Goal: Task Accomplishment & Management: Manage account settings

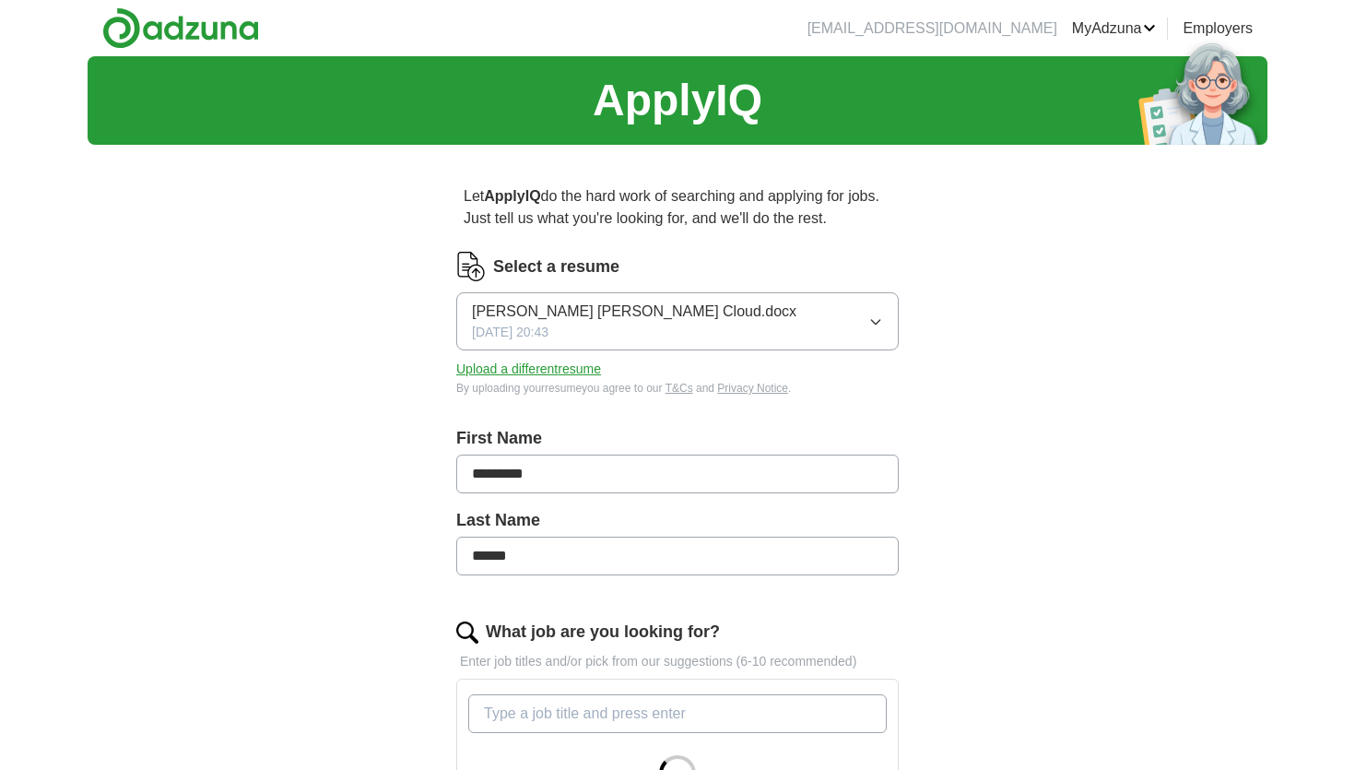
click at [565, 371] on button "Upload a different resume" at bounding box center [528, 368] width 145 height 19
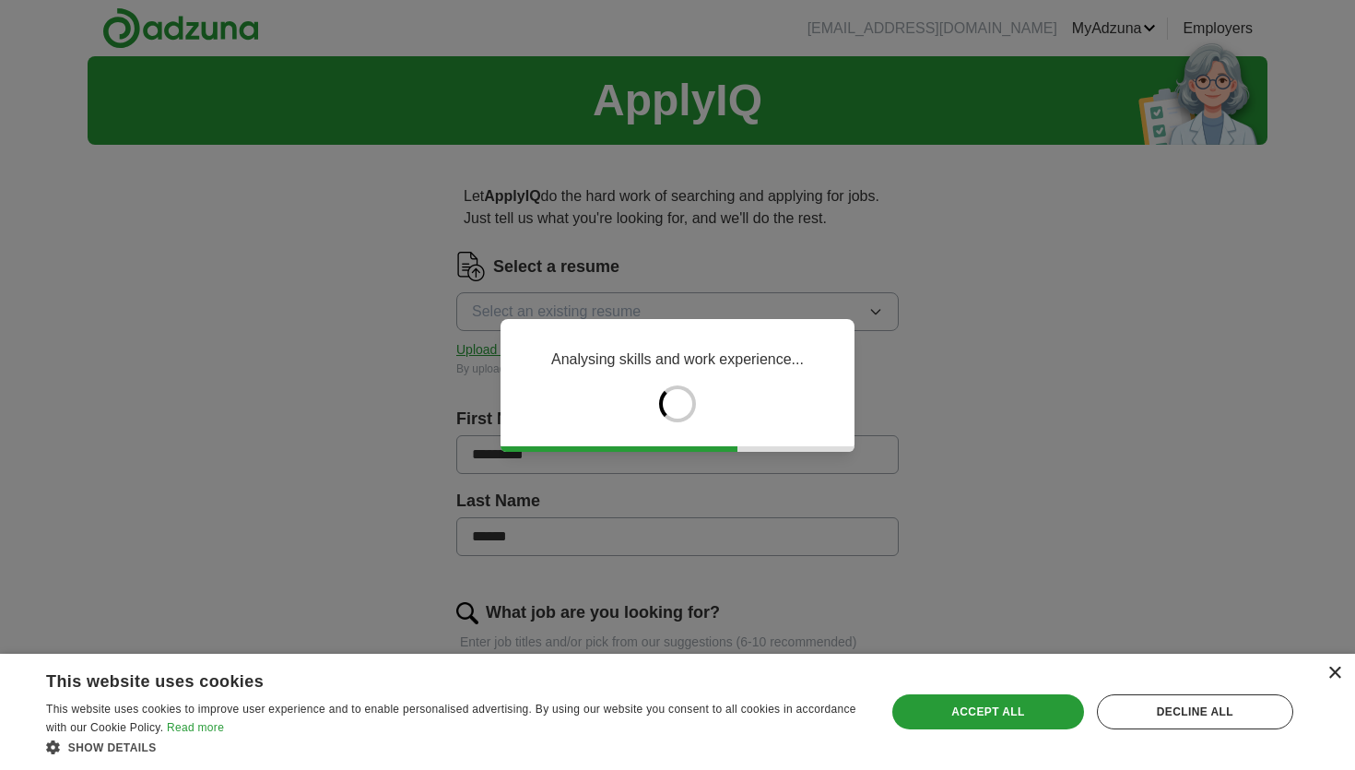
click at [1328, 673] on div "×" at bounding box center [1334, 673] width 14 height 14
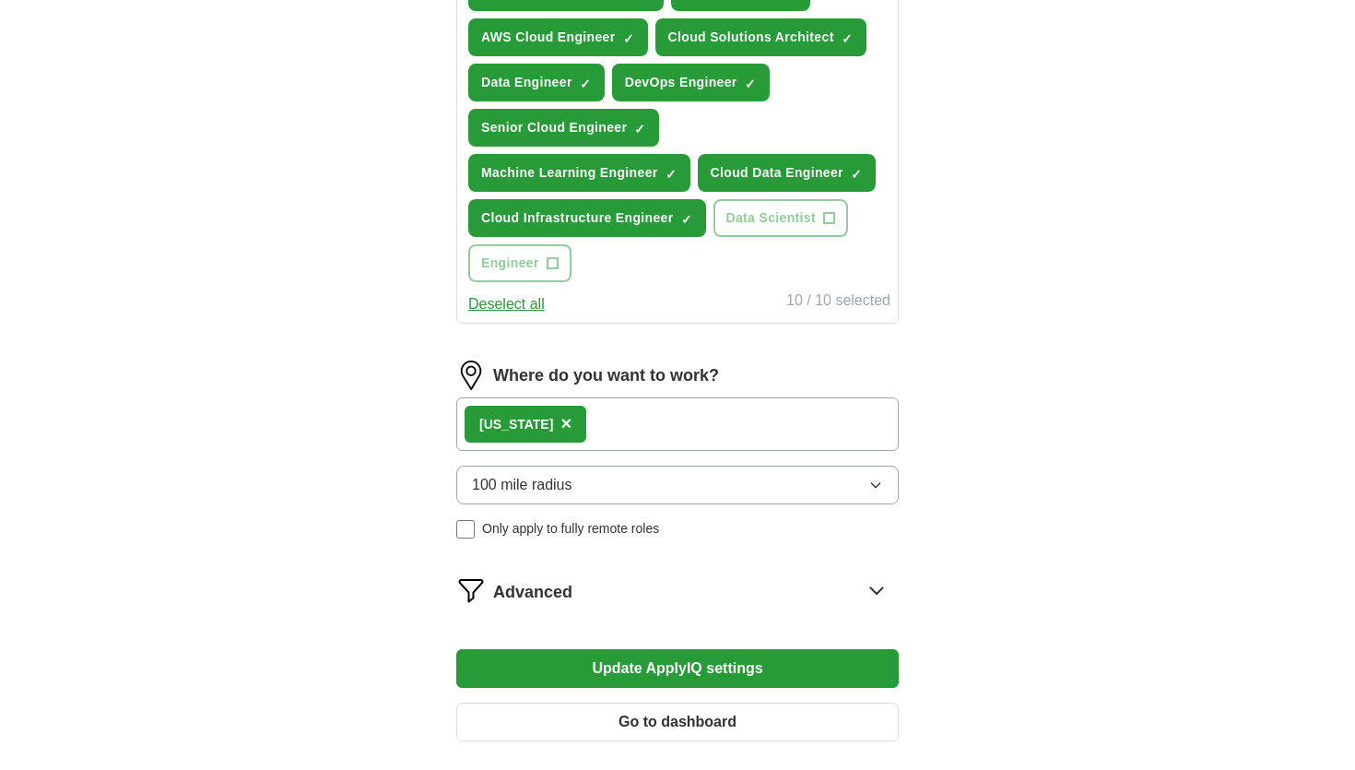
scroll to position [769, 0]
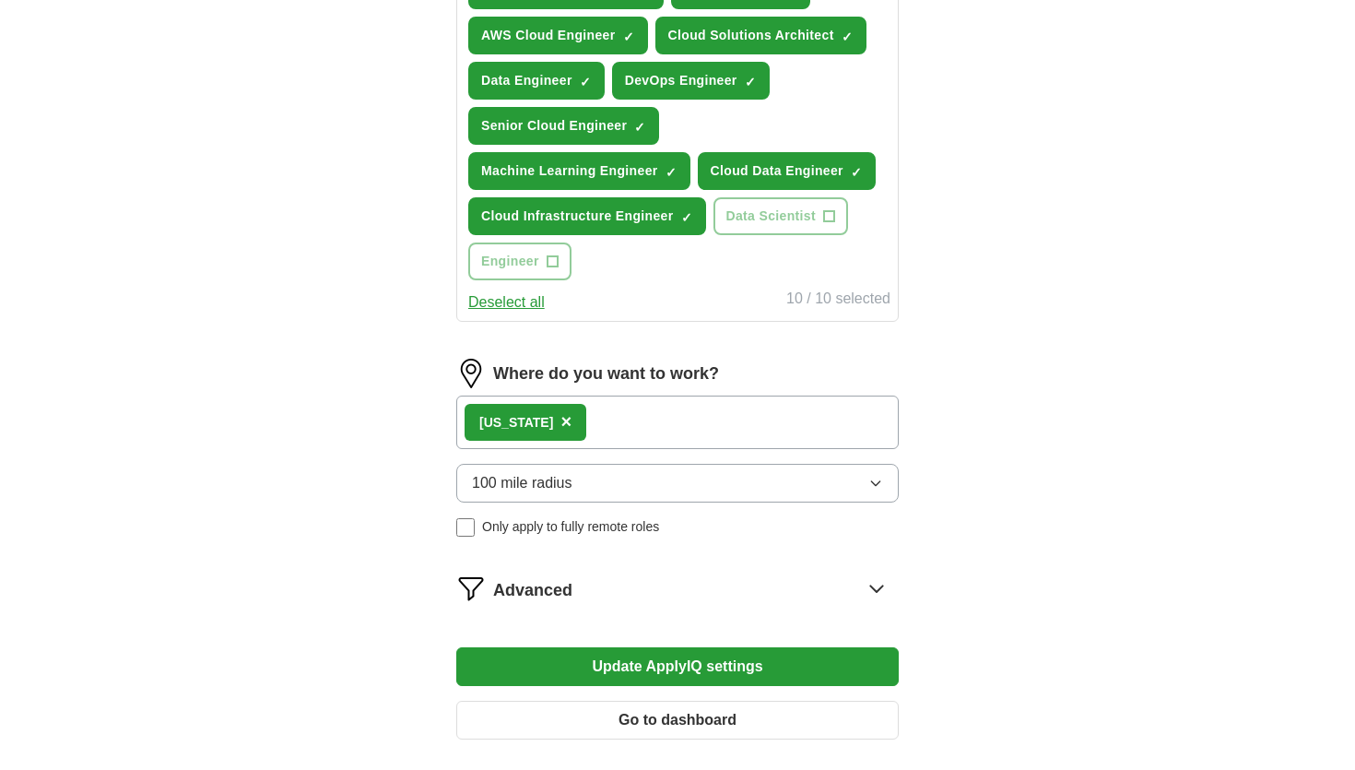
click at [600, 433] on div "[US_STATE] ×" at bounding box center [677, 421] width 442 height 53
click at [623, 427] on div "[US_STATE] ×" at bounding box center [677, 421] width 442 height 53
click at [623, 440] on div "[US_STATE] ×" at bounding box center [677, 421] width 442 height 53
click at [623, 449] on div "[US_STATE] ×" at bounding box center [677, 421] width 442 height 53
click at [609, 473] on button "100 mile radius" at bounding box center [677, 483] width 442 height 39
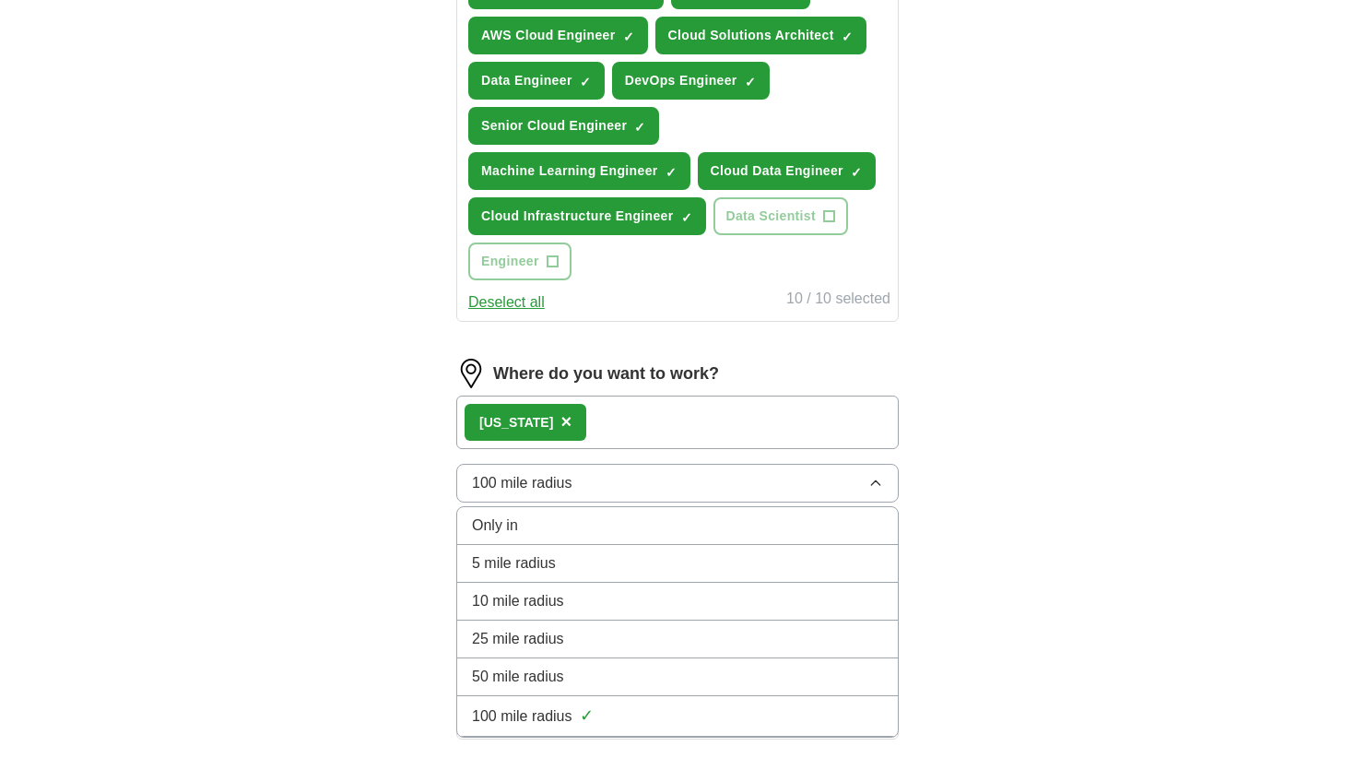
click at [553, 474] on span "100 mile radius" at bounding box center [522, 483] width 100 height 22
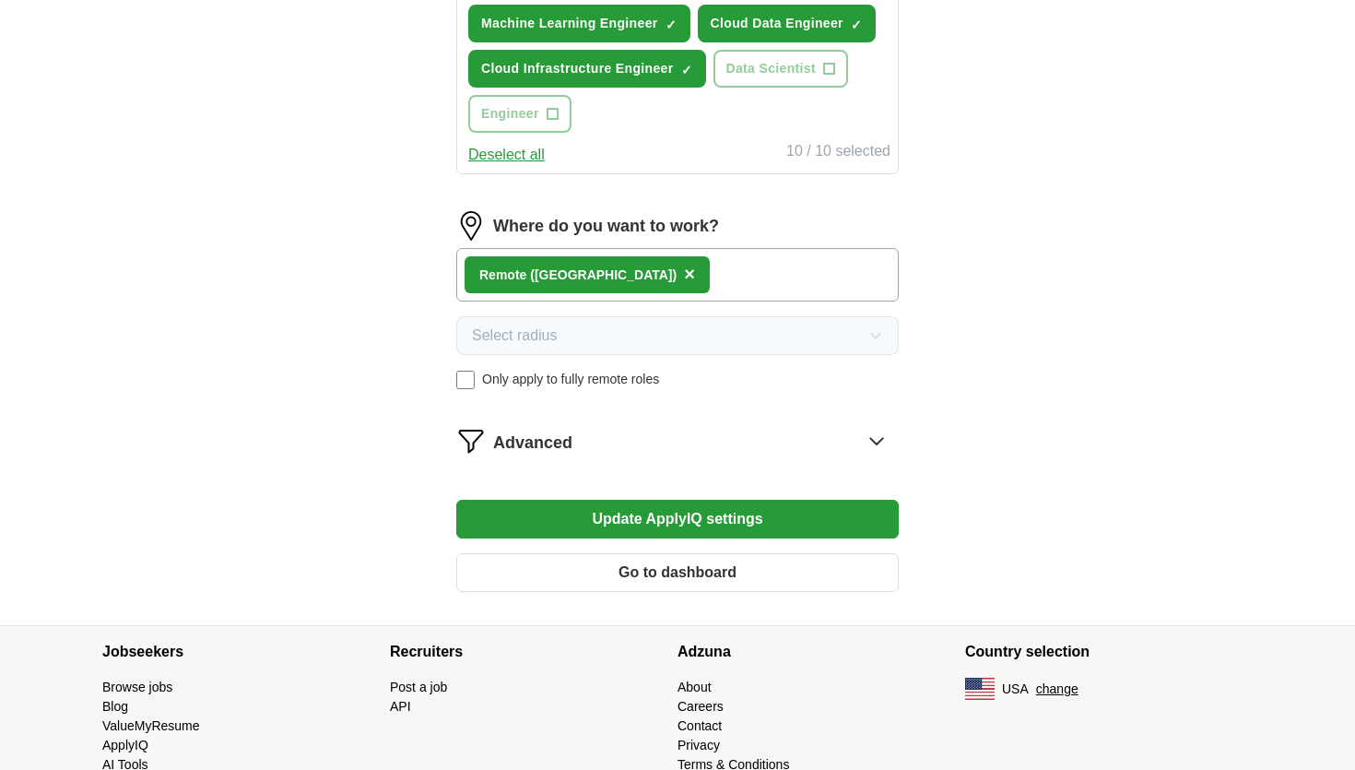
scroll to position [925, 0]
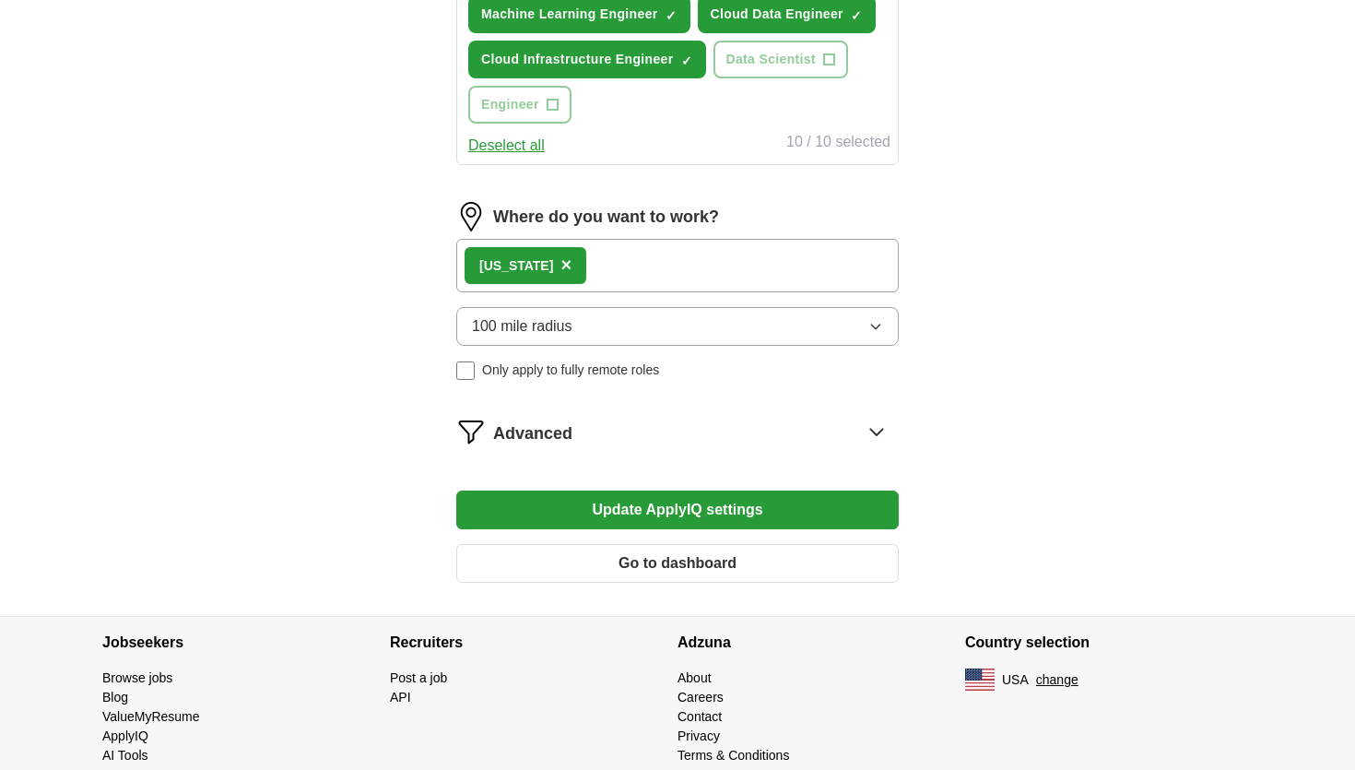
click at [872, 438] on icon at bounding box center [876, 431] width 29 height 29
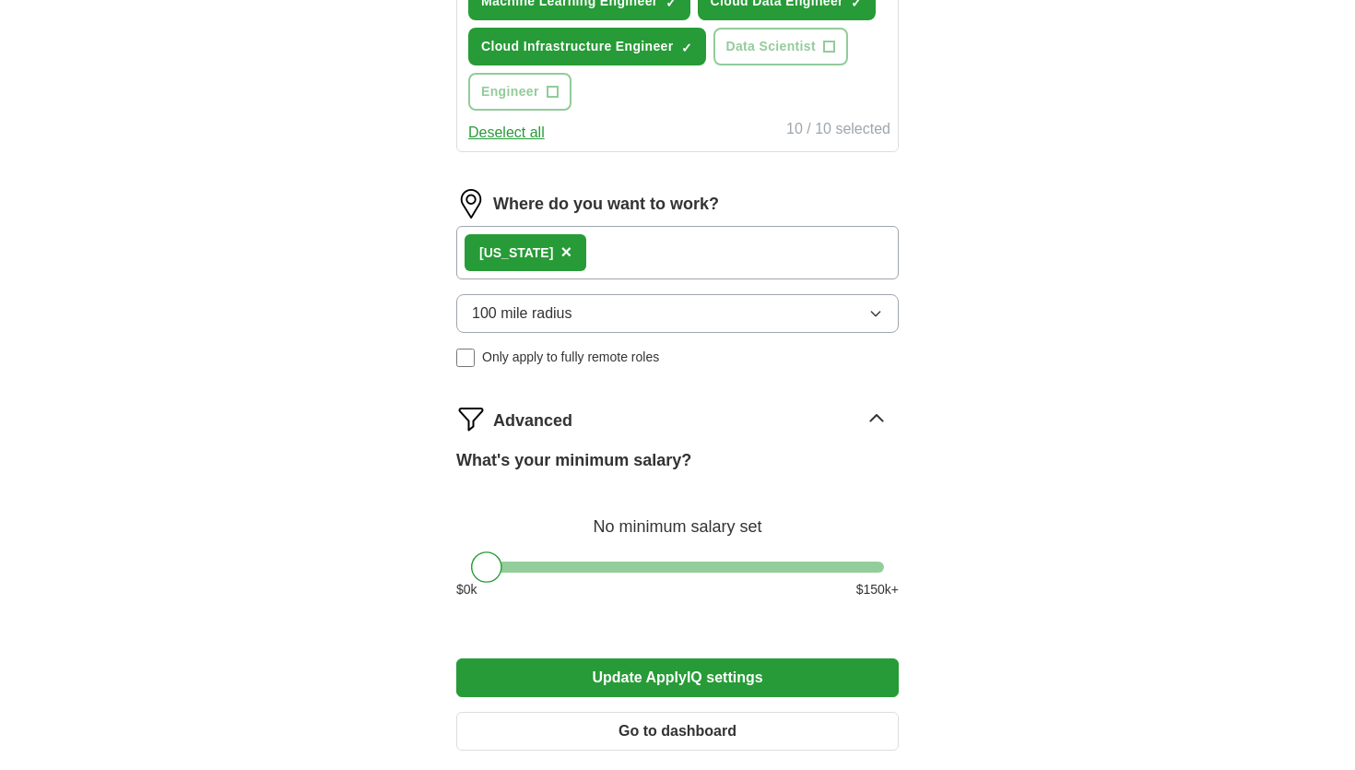
scroll to position [918, 0]
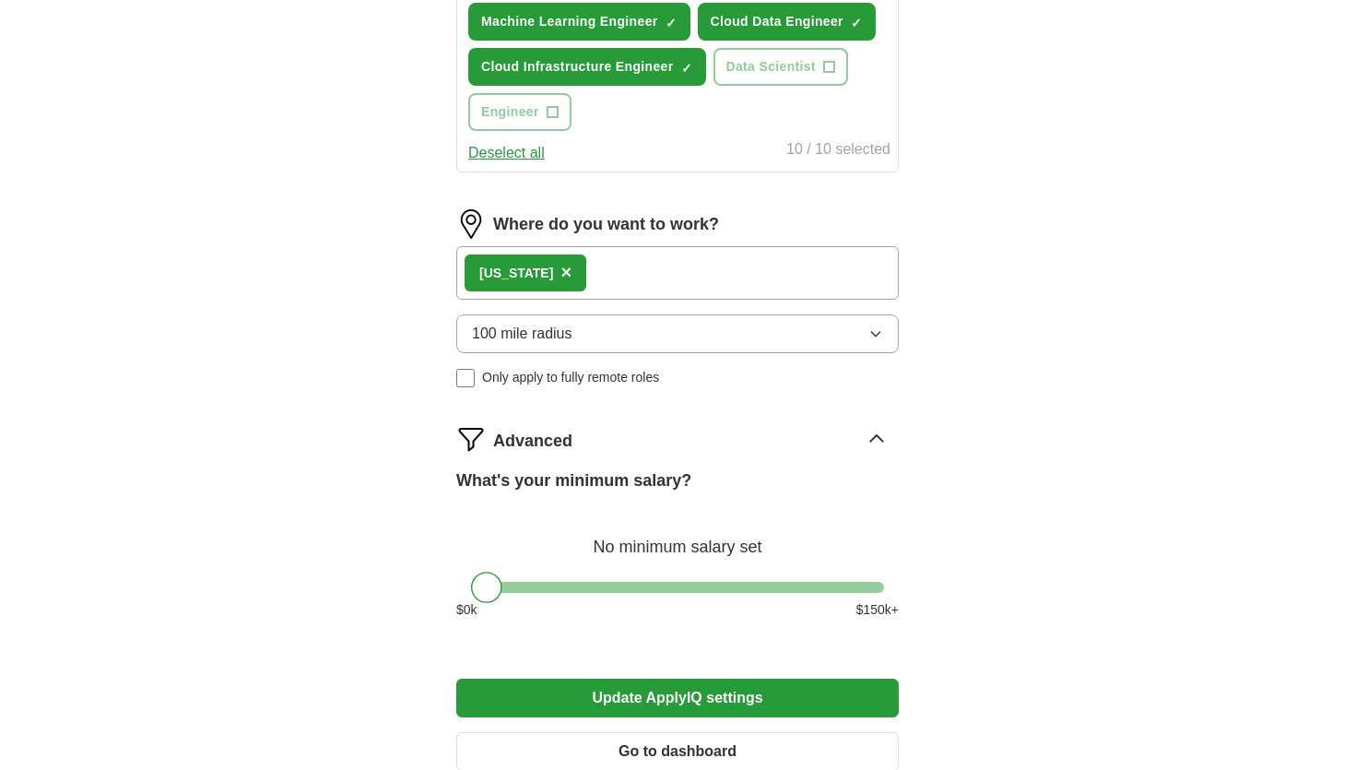
click at [560, 270] on span "×" at bounding box center [565, 272] width 11 height 20
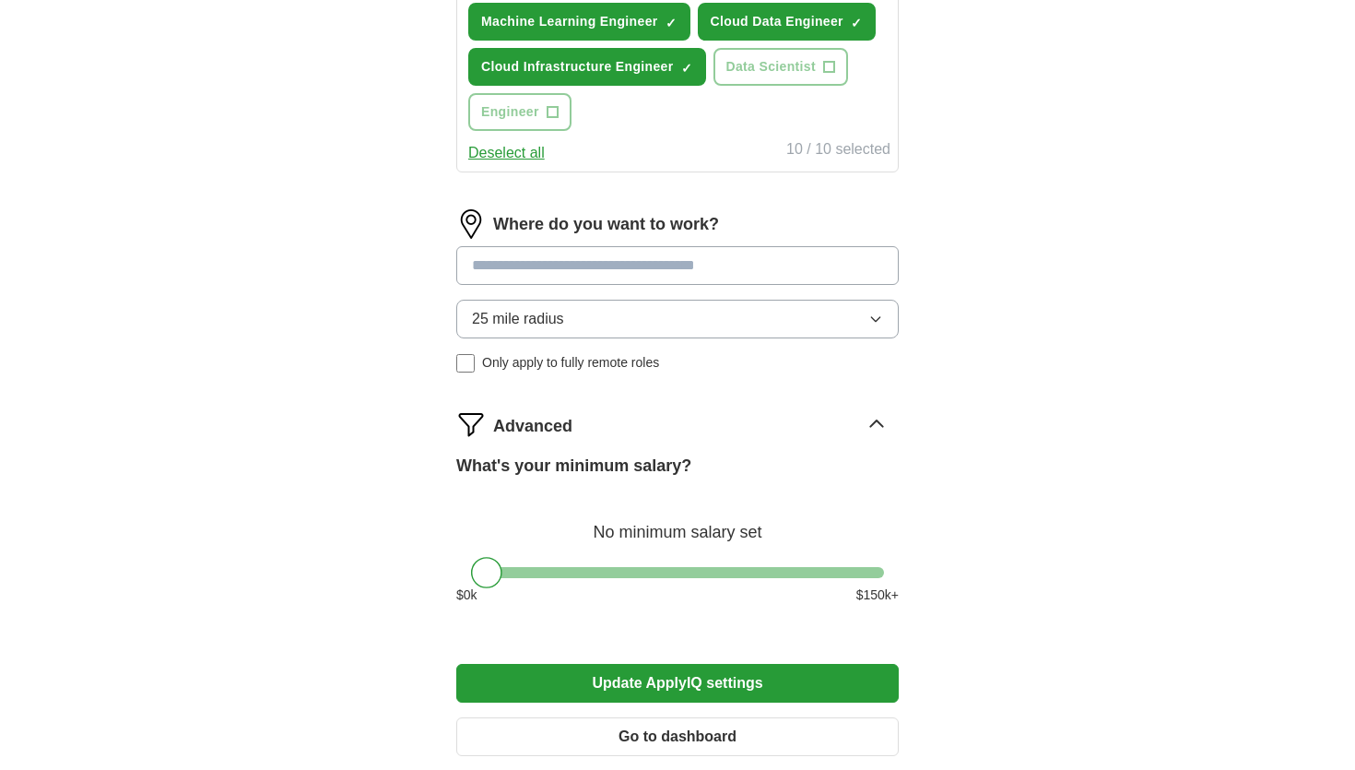
click at [594, 266] on input at bounding box center [677, 265] width 442 height 39
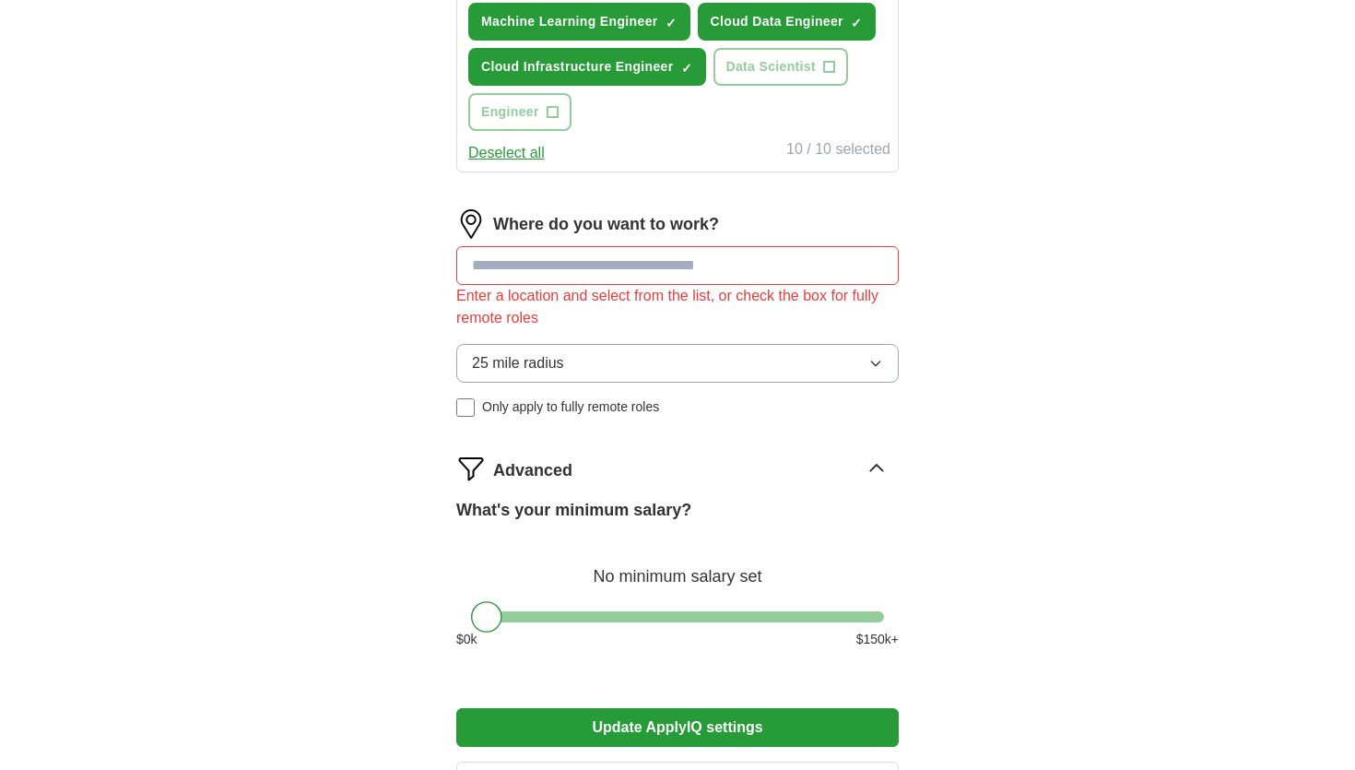
click at [551, 331] on div "Where do you want to work? Enter a location and select from the list, or check …" at bounding box center [677, 320] width 442 height 222
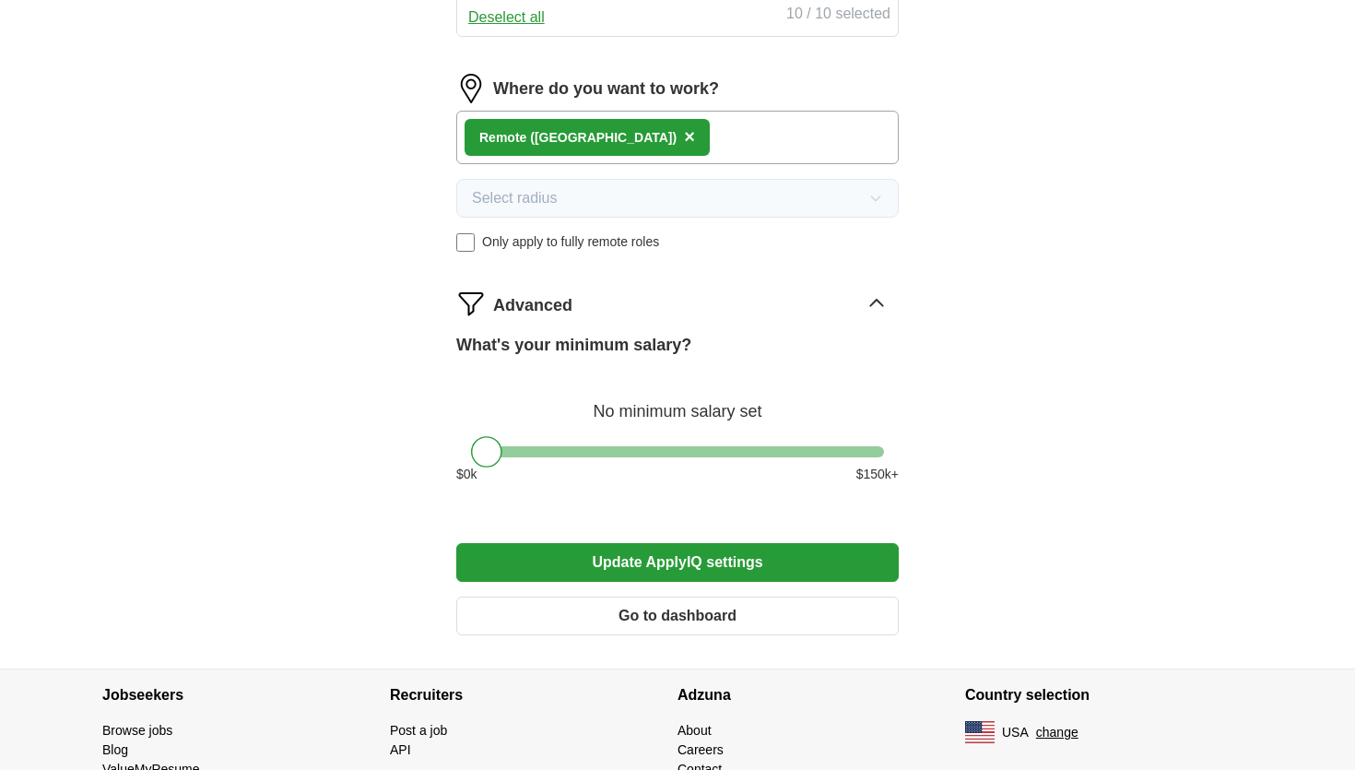
scroll to position [1093, 0]
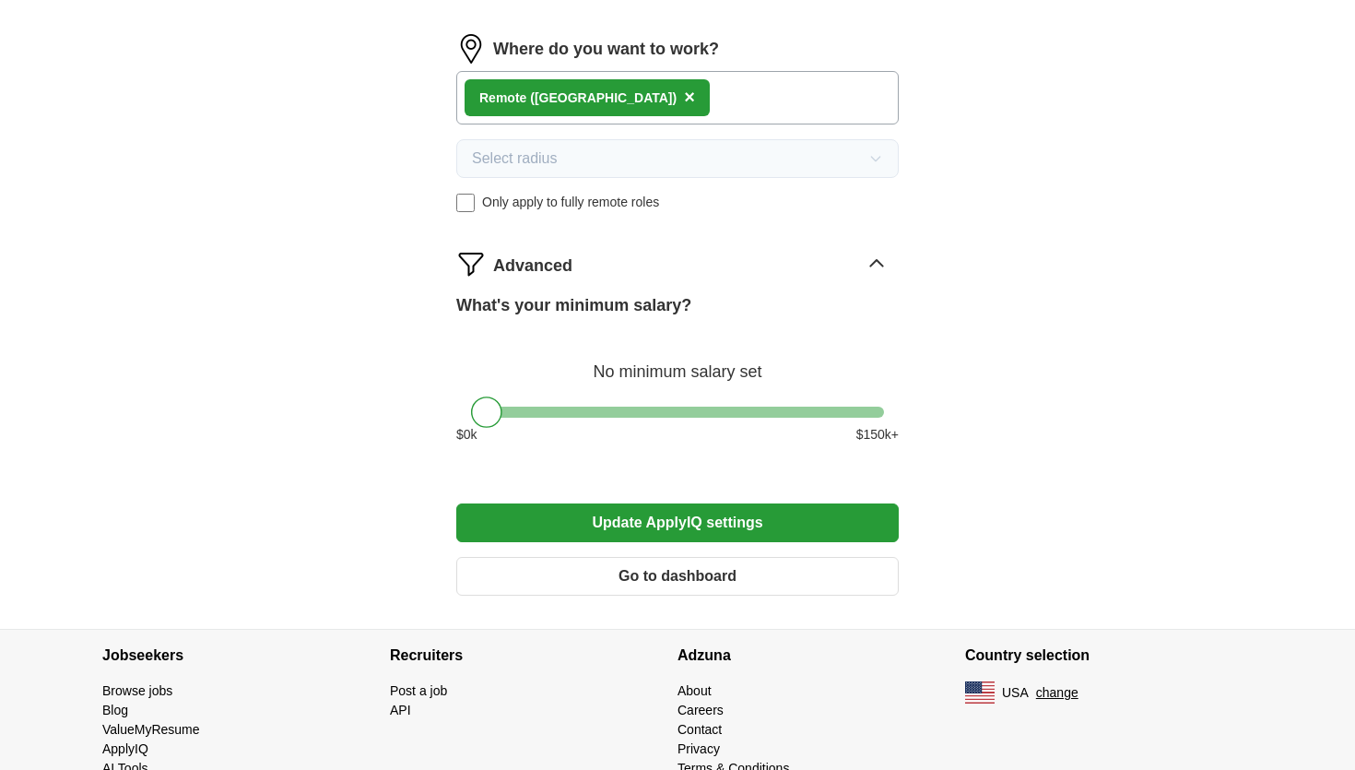
click at [666, 533] on button "Update ApplyIQ settings" at bounding box center [677, 522] width 442 height 39
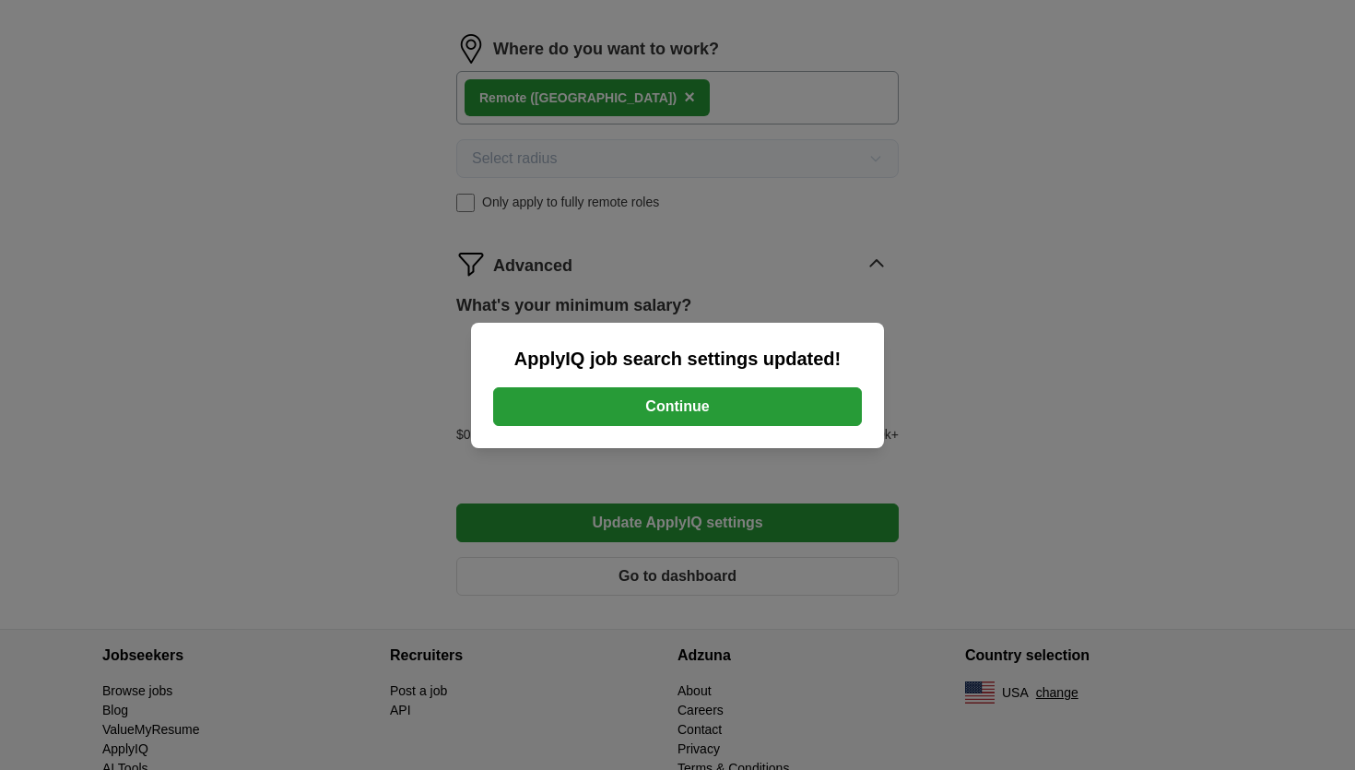
click at [653, 399] on button "Continue" at bounding box center [677, 406] width 369 height 39
